Goal: Communication & Community: Answer question/provide support

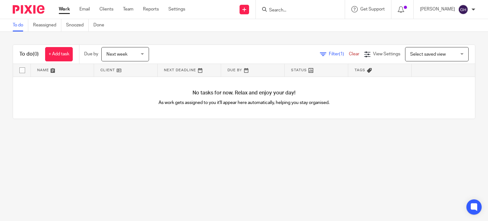
click at [86, 5] on div "Work Email Clients Team Reports Settings Work Email Clients Team Reports Settin…" at bounding box center [123, 9] width 142 height 19
click at [86, 6] on link "Email" at bounding box center [84, 9] width 10 height 6
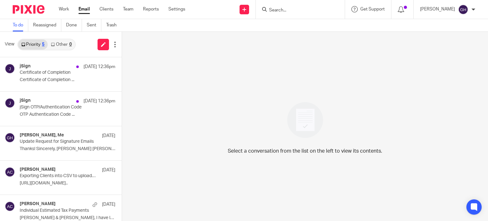
click at [59, 44] on link "Other 0" at bounding box center [61, 44] width 27 height 10
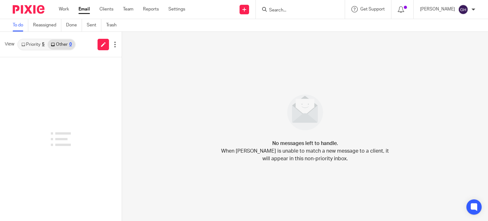
click at [33, 44] on link "Priority 5" at bounding box center [33, 44] width 30 height 10
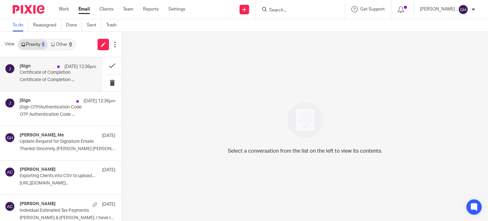
click at [42, 68] on div "jSign Aug 15 12:36pm" at bounding box center [58, 67] width 77 height 6
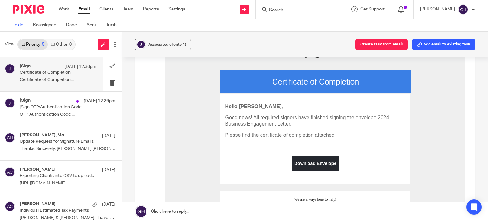
scroll to position [89, 0]
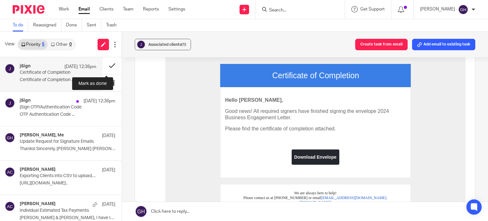
click at [106, 65] on button at bounding box center [112, 65] width 19 height 17
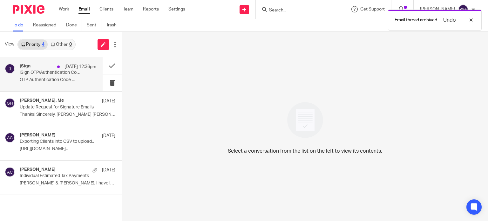
click at [34, 75] on p "jSign OTP/Authentication Code" at bounding box center [50, 72] width 61 height 5
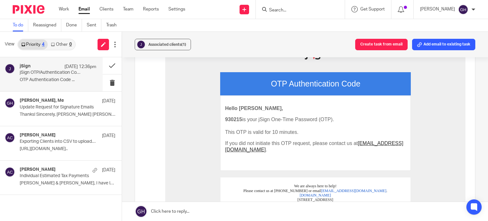
scroll to position [80, 0]
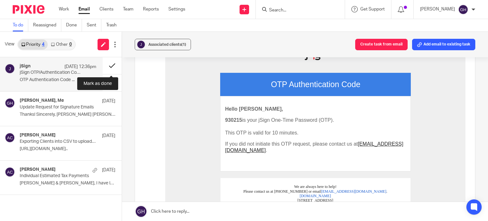
click at [113, 63] on button at bounding box center [112, 65] width 19 height 17
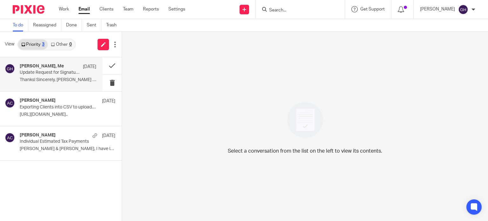
click at [65, 79] on p "Thanks! Sincerely, Amy Amy L Corfixsen ..." at bounding box center [58, 79] width 77 height 5
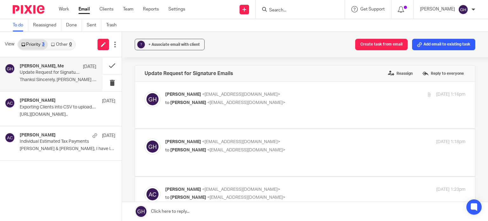
scroll to position [0, 0]
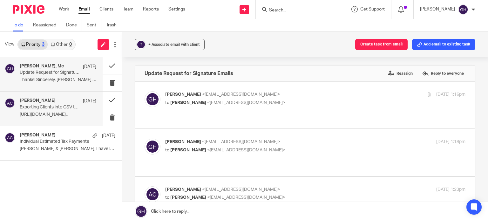
click at [60, 112] on p "[URL][DOMAIN_NAME].." at bounding box center [58, 114] width 77 height 5
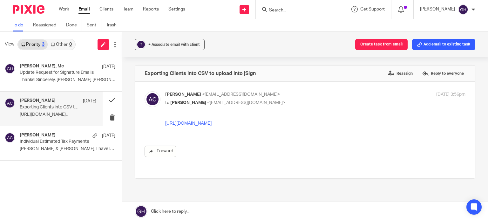
click at [186, 123] on link "[URL][DOMAIN_NAME]" at bounding box center [188, 123] width 46 height 5
click at [112, 100] on button at bounding box center [112, 100] width 19 height 17
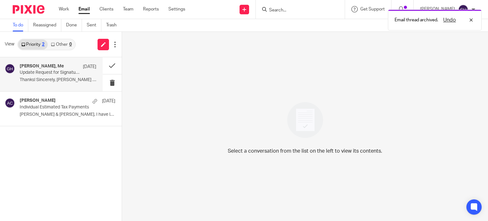
click at [69, 72] on p "Update Request for Signature Emails" at bounding box center [50, 72] width 61 height 5
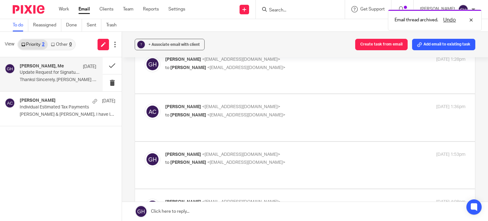
scroll to position [177, 0]
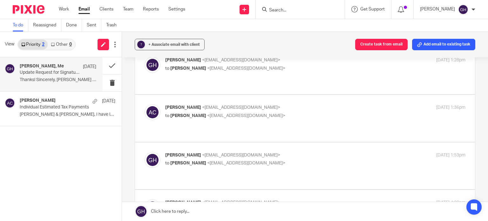
click at [236, 152] on div "Gabby Hallatschek <gabby@amylcpa.com> to Amy Corfixsen <amylcpa@gmail.com> Aug …" at bounding box center [315, 160] width 300 height 16
checkbox input "true"
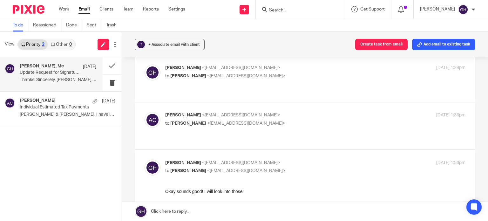
scroll to position [162, 0]
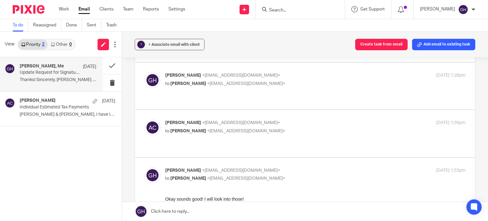
click at [237, 120] on div "Amy Corfixsen <amylcpa@gmail.com> to Gabby Hallatschek <gabby@amylcpa.com> Aug …" at bounding box center [305, 134] width 321 height 28
click at [260, 120] on p "Amy Corfixsen <amylcpa@gmail.com>" at bounding box center [265, 123] width 200 height 7
checkbox input "true"
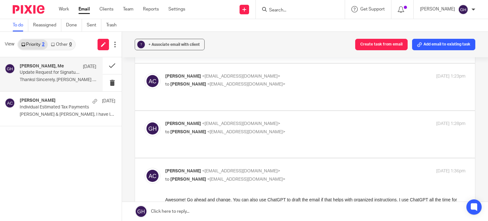
scroll to position [113, 0]
click at [265, 121] on div "Gabby Hallatschek <gabby@amylcpa.com> to Amy Corfixsen <amylcpa@gmail.com> Aug …" at bounding box center [315, 129] width 300 height 16
checkbox input "true"
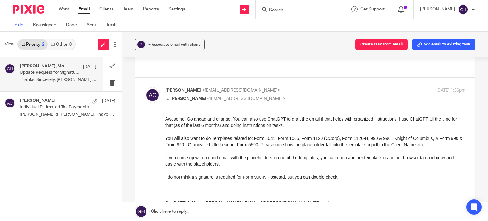
scroll to position [279, 0]
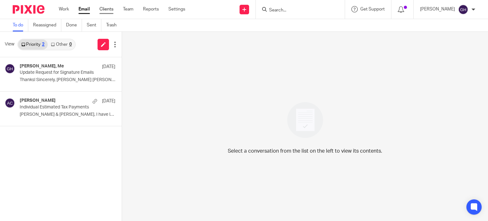
click at [111, 11] on link "Clients" at bounding box center [107, 9] width 14 height 6
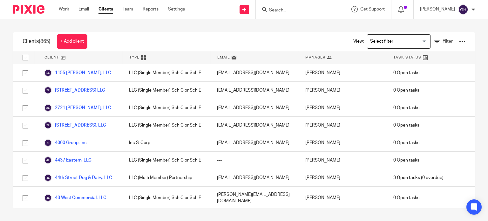
click at [459, 41] on div at bounding box center [462, 41] width 6 height 6
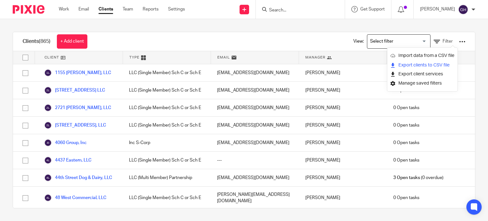
click at [445, 65] on link "Export clients to CSV file" at bounding box center [423, 65] width 64 height 10
click at [474, 31] on div "Clients (865) + Add client View: Loading... Filter Client Type Email Manager Ta…" at bounding box center [244, 120] width 488 height 202
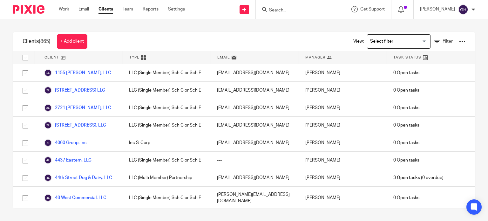
click at [459, 44] on div at bounding box center [462, 41] width 6 height 6
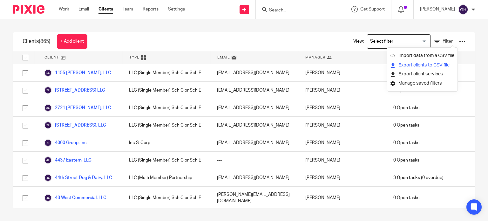
click at [408, 65] on link "Export clients to CSV file" at bounding box center [423, 65] width 64 height 10
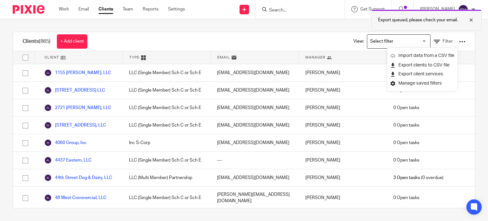
click at [426, 16] on div "Export queued, please check your email." at bounding box center [427, 20] width 110 height 21
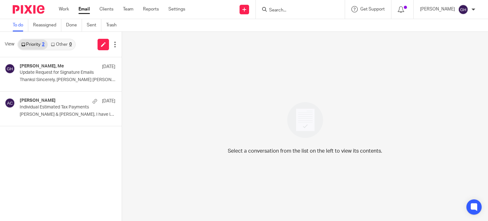
click at [61, 48] on link "Other 0" at bounding box center [61, 44] width 27 height 10
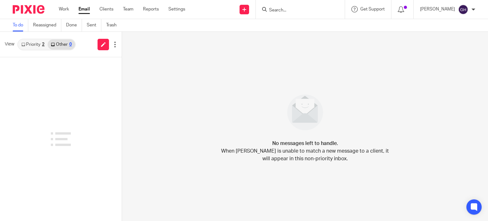
click at [35, 44] on link "Priority 2" at bounding box center [33, 44] width 30 height 10
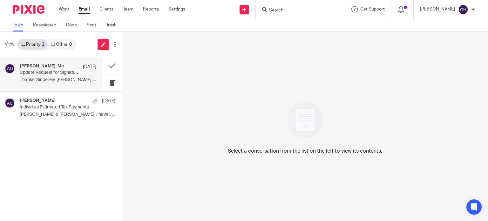
click at [46, 89] on div "Amy Corfixsen, Me Aug 14 Update Request for Signature Emails Thanks! Sincerely,…" at bounding box center [51, 74] width 103 height 34
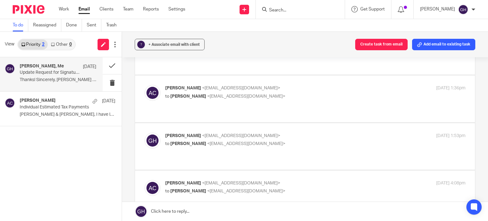
scroll to position [196, 0]
click at [246, 134] on span "<[EMAIL_ADDRESS][DOMAIN_NAME]>" at bounding box center [241, 136] width 78 height 4
checkbox input "true"
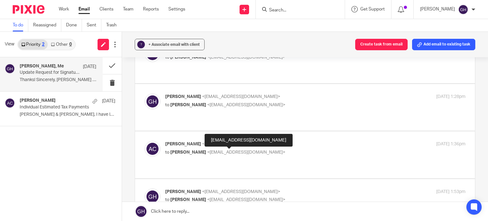
scroll to position [140, 0]
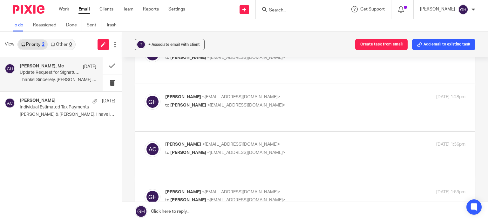
click at [253, 141] on p "Amy Corfixsen <amylcpa@gmail.com>" at bounding box center [265, 144] width 200 height 7
checkbox input "true"
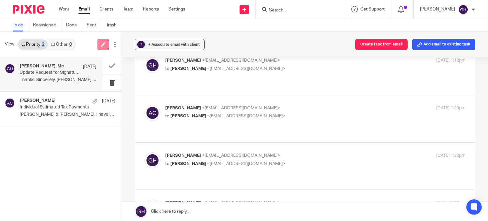
scroll to position [73, 0]
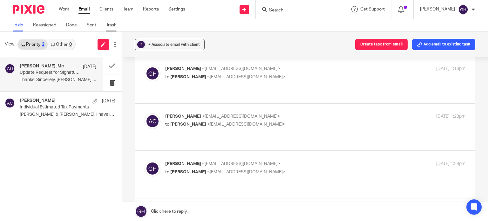
click at [111, 24] on link "Trash" at bounding box center [113, 25] width 15 height 12
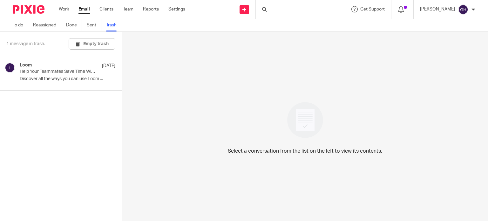
click at [70, 26] on link "Done" at bounding box center [74, 25] width 16 height 12
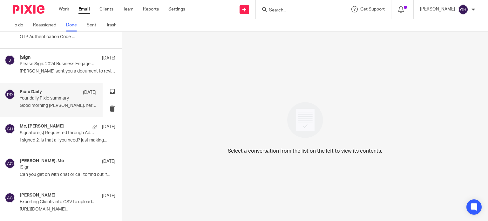
scroll to position [97, 0]
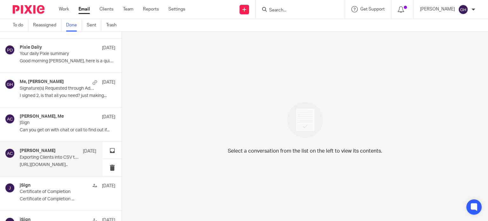
click at [64, 162] on p "[URL][DOMAIN_NAME].." at bounding box center [58, 164] width 77 height 5
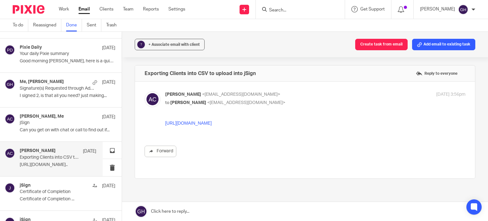
scroll to position [0, 0]
click at [439, 75] on label "Reply to everyone" at bounding box center [437, 74] width 45 height 10
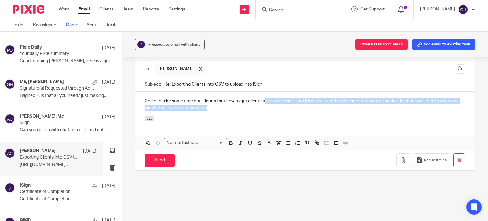
drag, startPoint x: 265, startPoint y: 95, endPoint x: 244, endPoint y: 101, distance: 21.9
click at [244, 101] on p "Going to take some time but I figured out how to get client names and emails in…" at bounding box center [305, 104] width 321 height 13
drag, startPoint x: 227, startPoint y: 100, endPoint x: 316, endPoint y: 94, distance: 89.3
click at [316, 98] on p "Going to take some time but I figured out how to get client names and emails in…" at bounding box center [305, 104] width 321 height 13
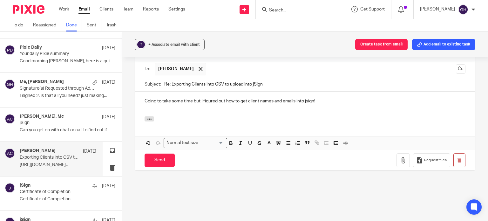
click at [192, 98] on p "Going to take some time but I figured out how to get client names and emails in…" at bounding box center [305, 101] width 321 height 6
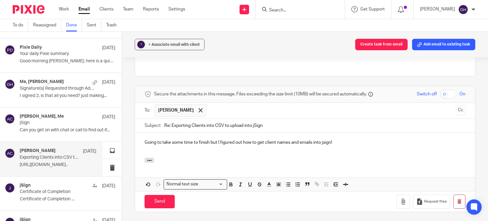
scroll to position [117, 0]
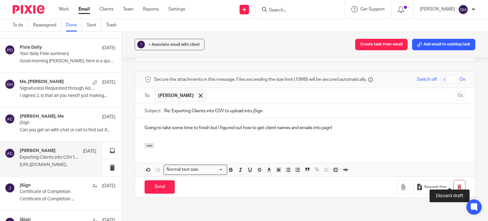
drag, startPoint x: 452, startPoint y: 179, endPoint x: 271, endPoint y: 19, distance: 242.4
click at [454, 180] on button "button" at bounding box center [460, 187] width 12 height 14
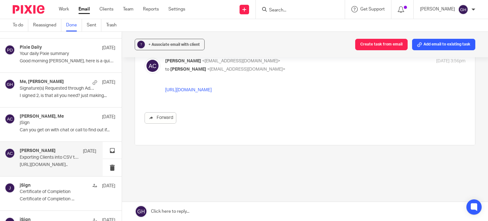
scroll to position [0, 0]
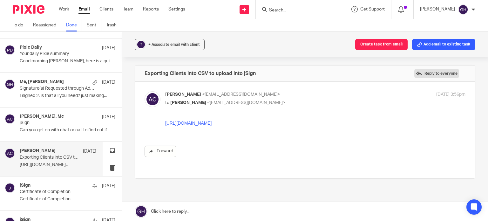
click at [421, 71] on label "Reply to everyone" at bounding box center [437, 74] width 45 height 10
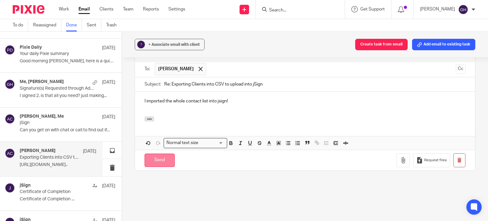
click at [153, 155] on input "Send" at bounding box center [160, 161] width 30 height 14
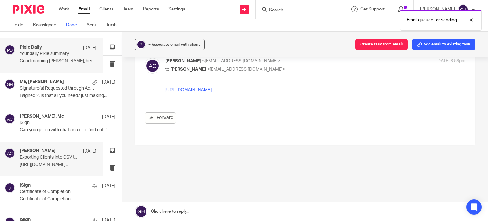
click at [66, 59] on p "Good morning Gabby, here is a quick overview of..." at bounding box center [58, 61] width 77 height 5
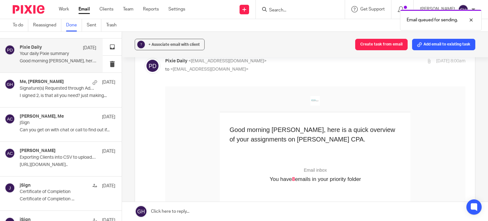
scroll to position [0, 0]
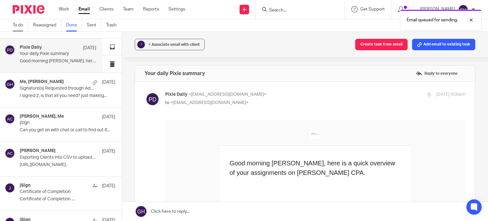
click at [21, 24] on link "To do" at bounding box center [21, 25] width 16 height 12
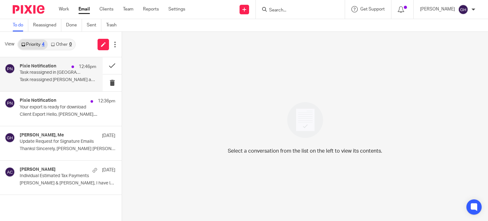
click at [51, 78] on p "Task reassigned [PERSON_NAME] assigned..." at bounding box center [58, 79] width 77 height 5
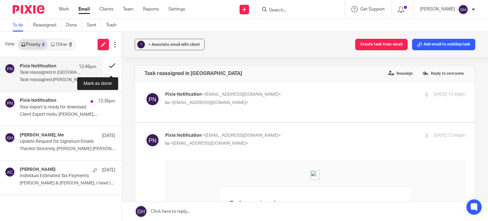
click at [113, 65] on button at bounding box center [112, 65] width 19 height 17
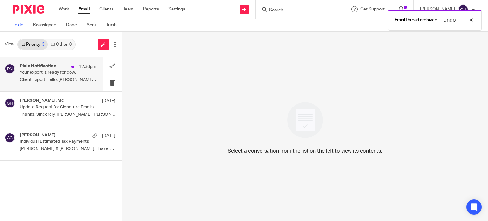
click at [51, 81] on p "Client Export Hello, [PERSON_NAME]...." at bounding box center [58, 79] width 77 height 5
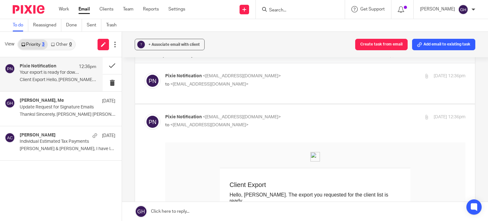
scroll to position [12, 0]
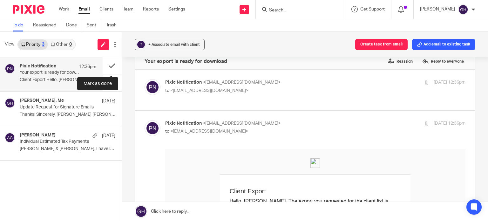
click at [107, 66] on button at bounding box center [112, 65] width 19 height 17
